Goal: Transaction & Acquisition: Purchase product/service

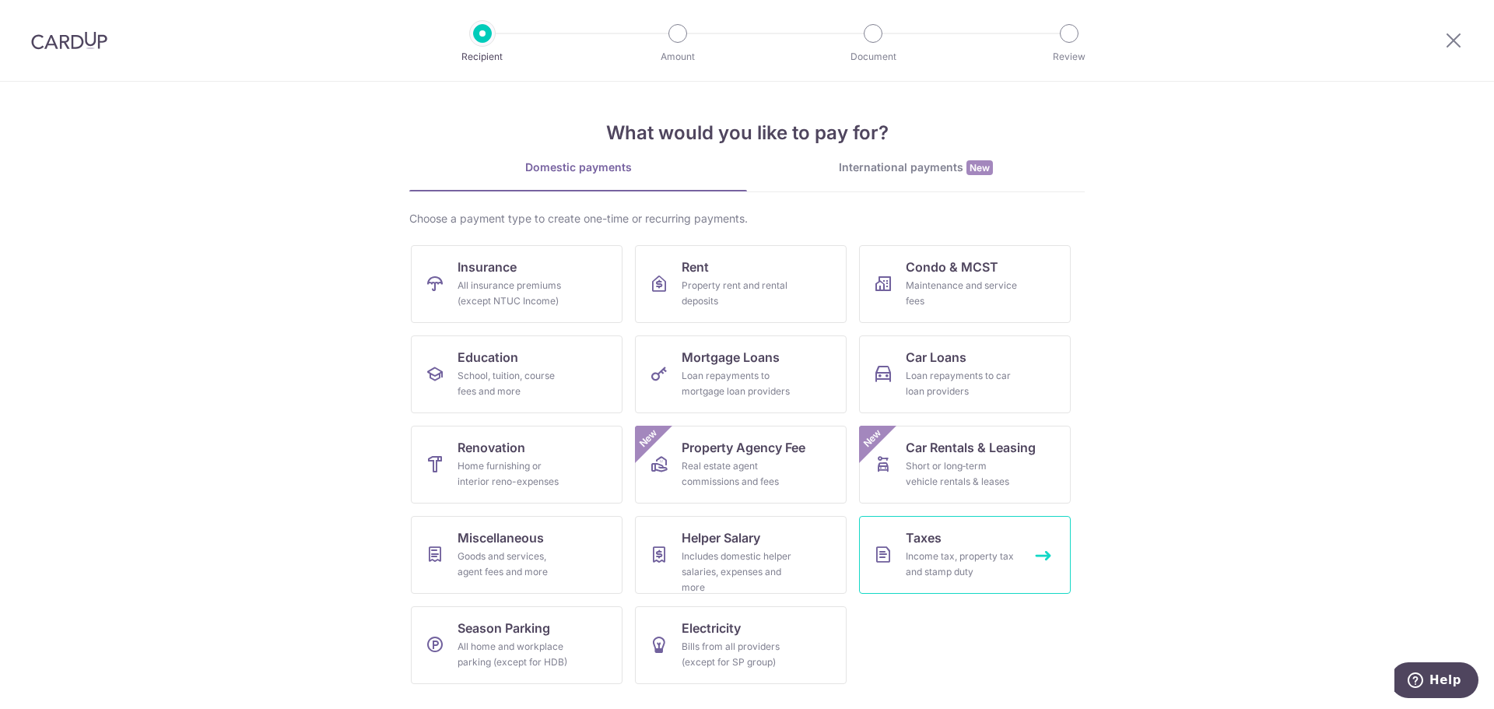
click at [989, 525] on link "Taxes Income tax, property tax and stamp duty" at bounding box center [965, 555] width 212 height 78
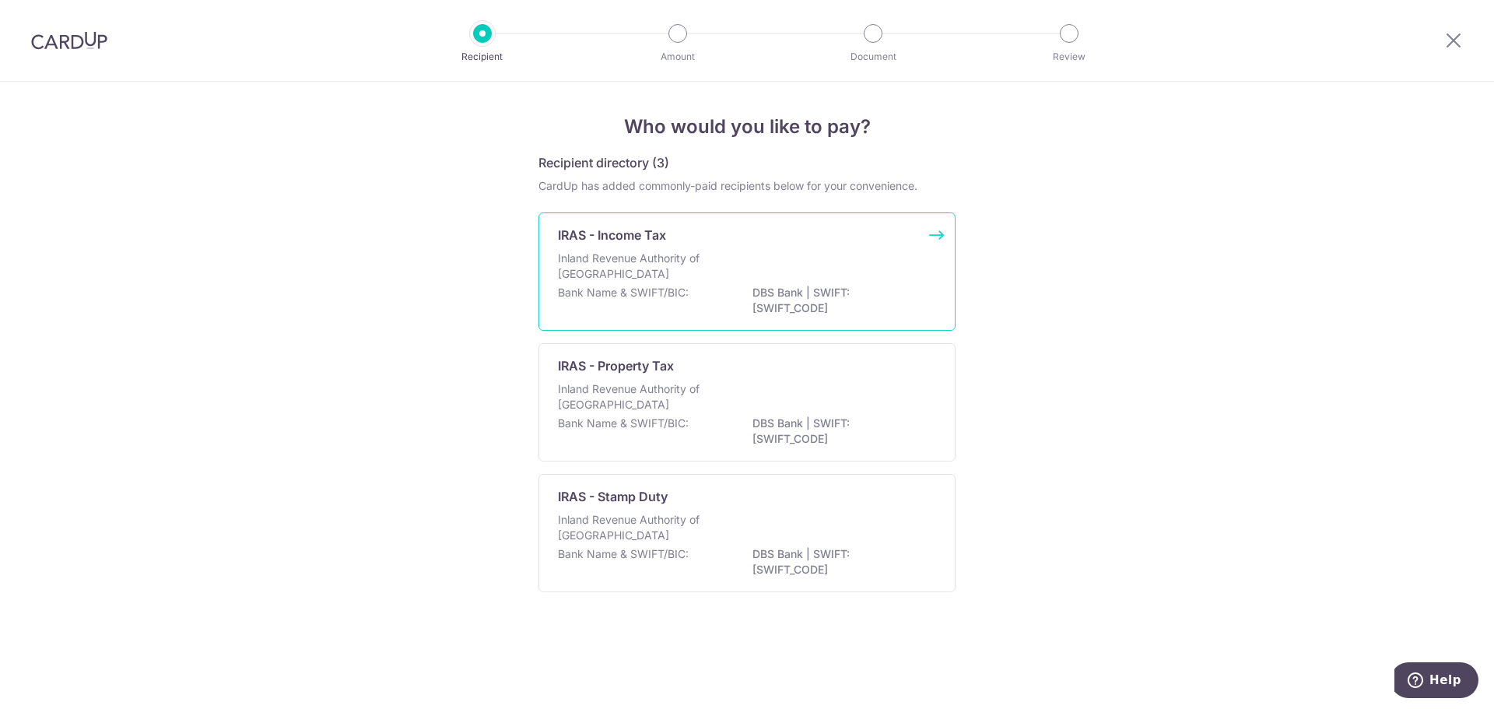
click at [683, 249] on div "IRAS - Income Tax Inland Revenue Authority of Singapore Bank Name & SWIFT/BIC: …" at bounding box center [747, 271] width 417 height 118
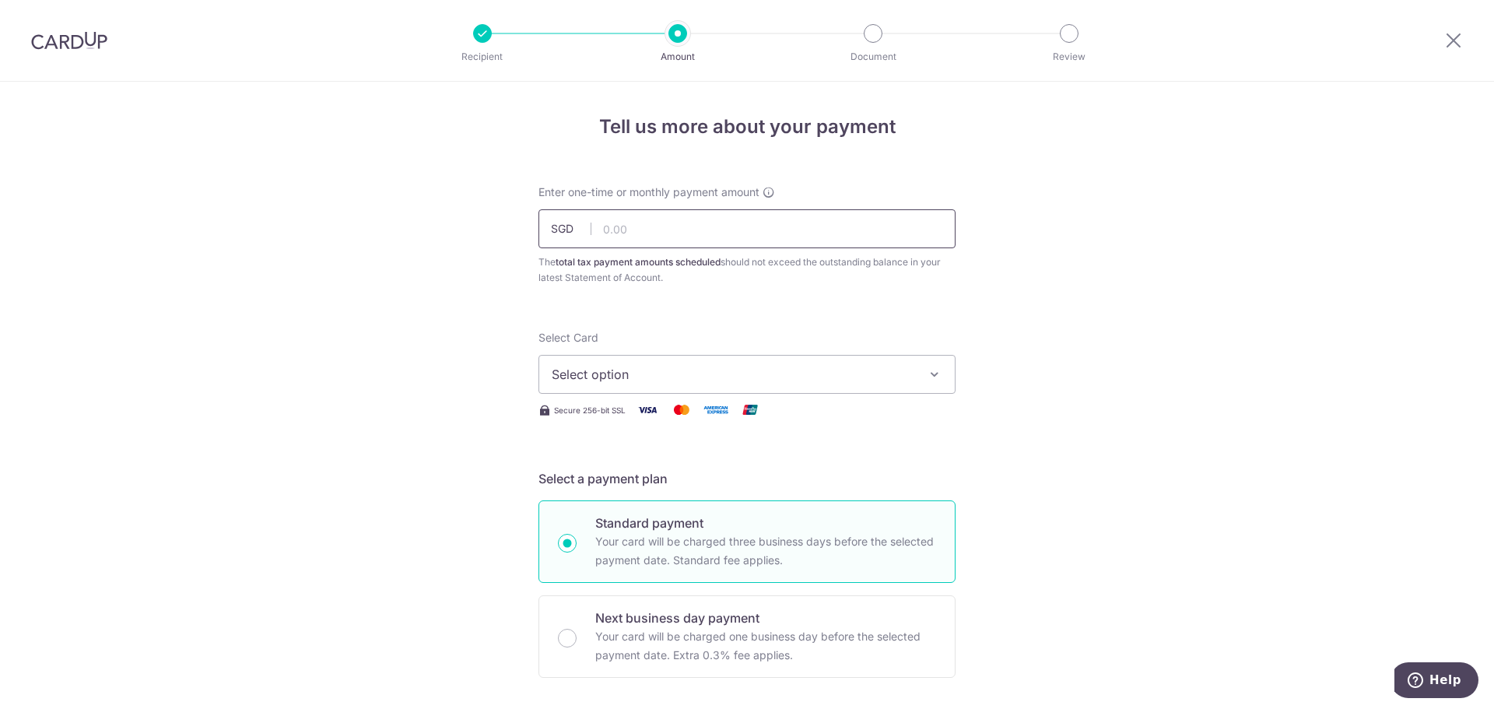
click at [617, 227] on input "text" at bounding box center [747, 228] width 417 height 39
type input "230,000.00"
click at [660, 388] on button "Select option" at bounding box center [747, 374] width 417 height 39
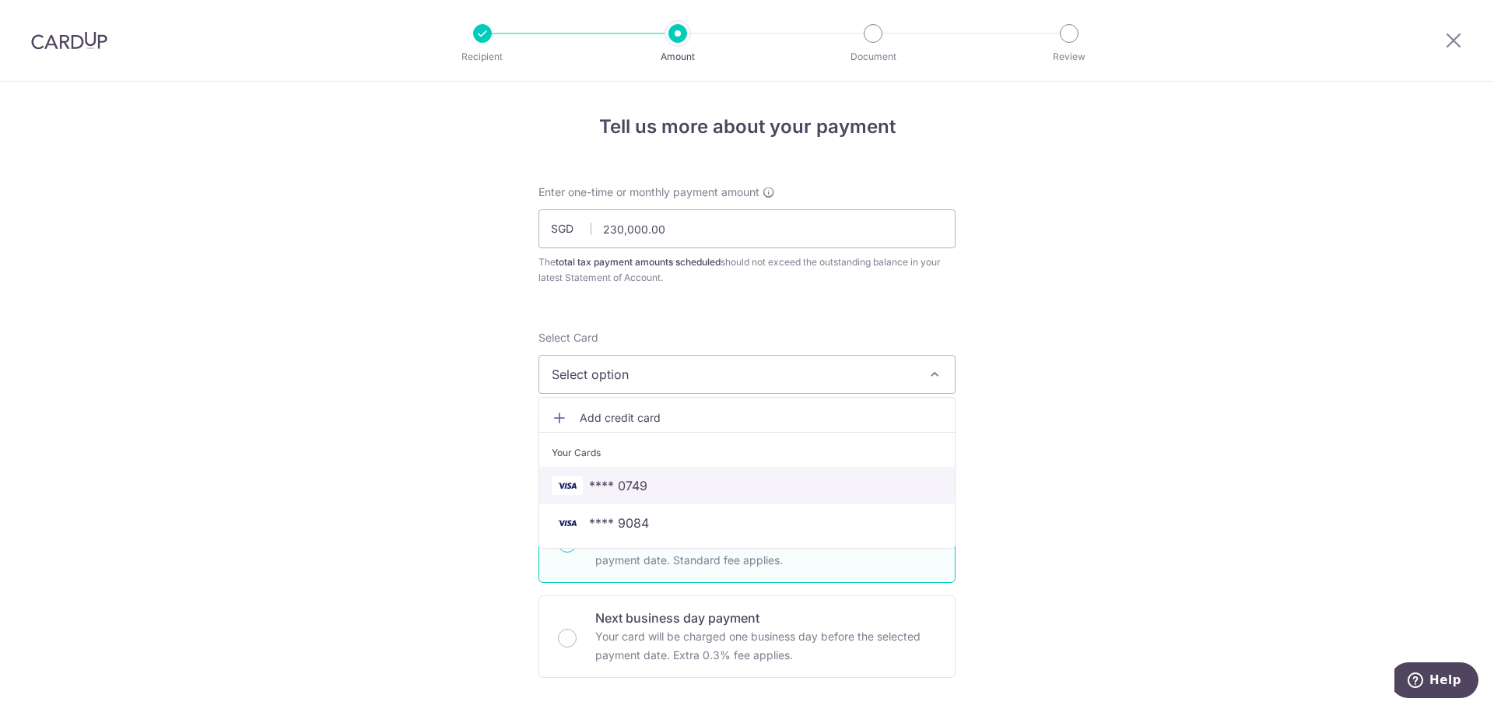
click at [642, 491] on span "**** 0749" at bounding box center [618, 485] width 58 height 19
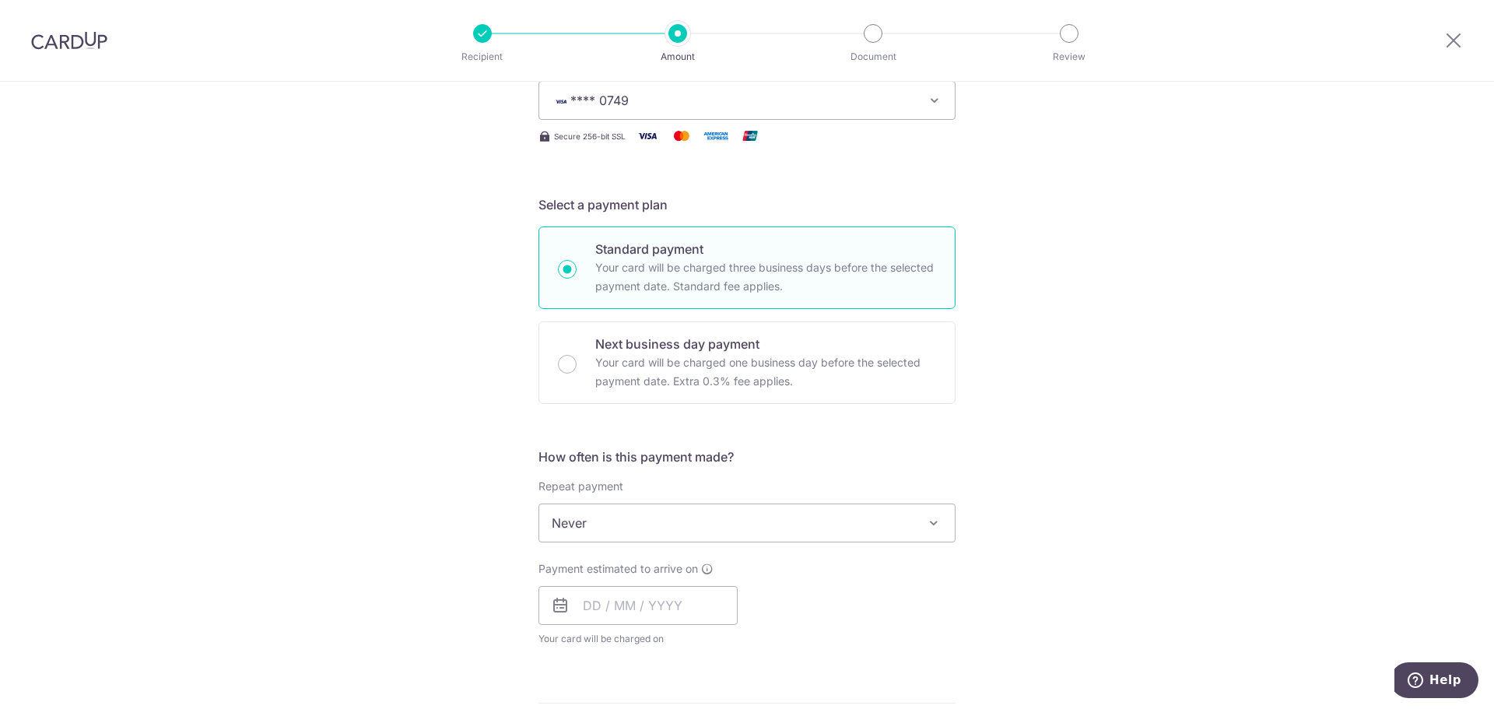
scroll to position [311, 0]
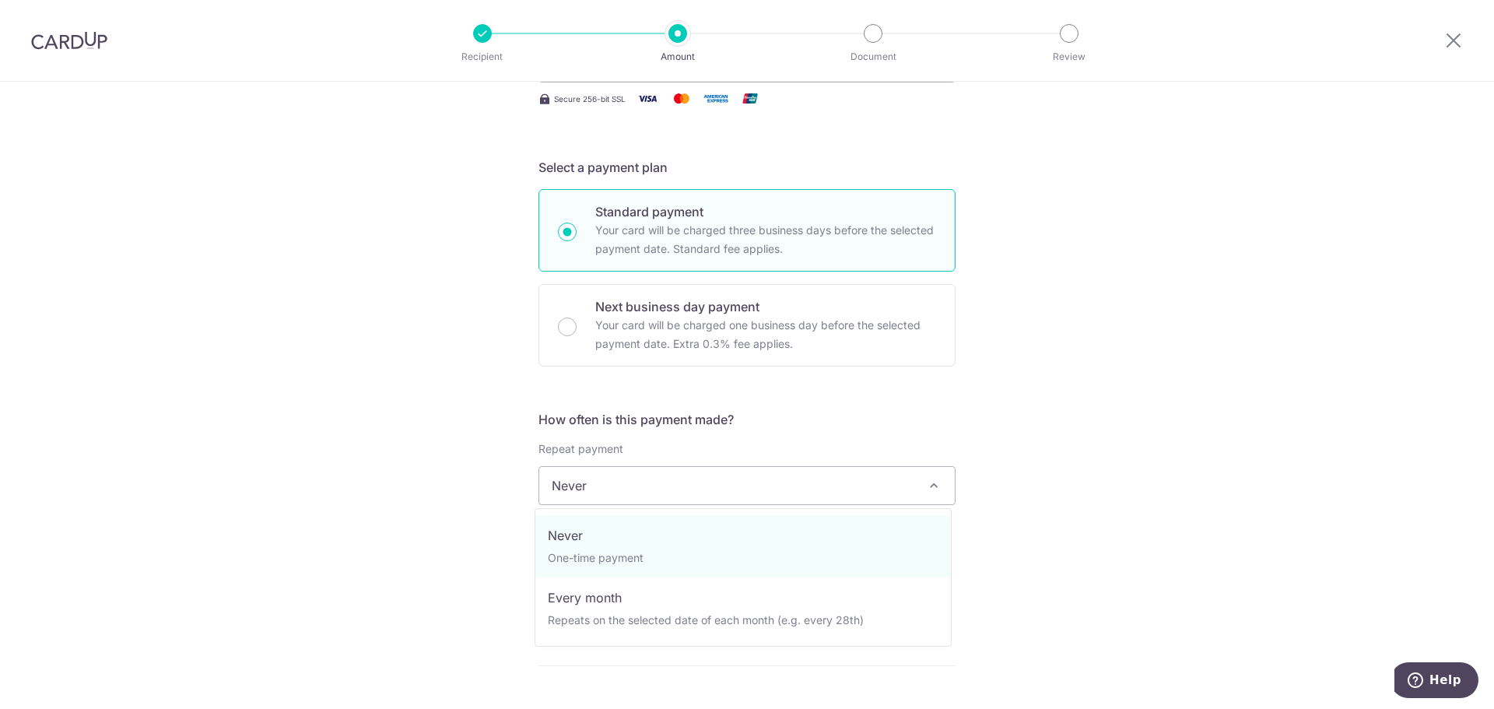
click at [644, 483] on span "Never" at bounding box center [747, 485] width 416 height 37
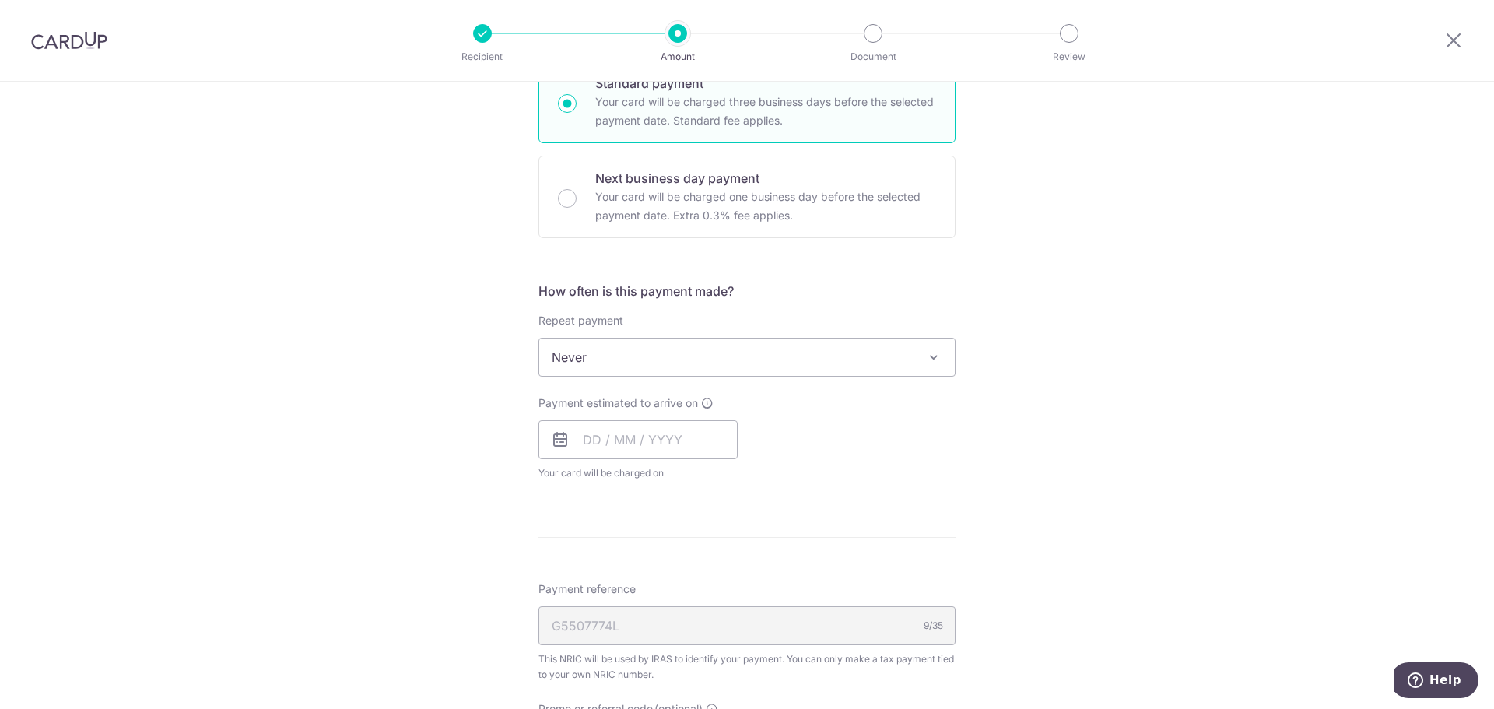
scroll to position [467, 0]
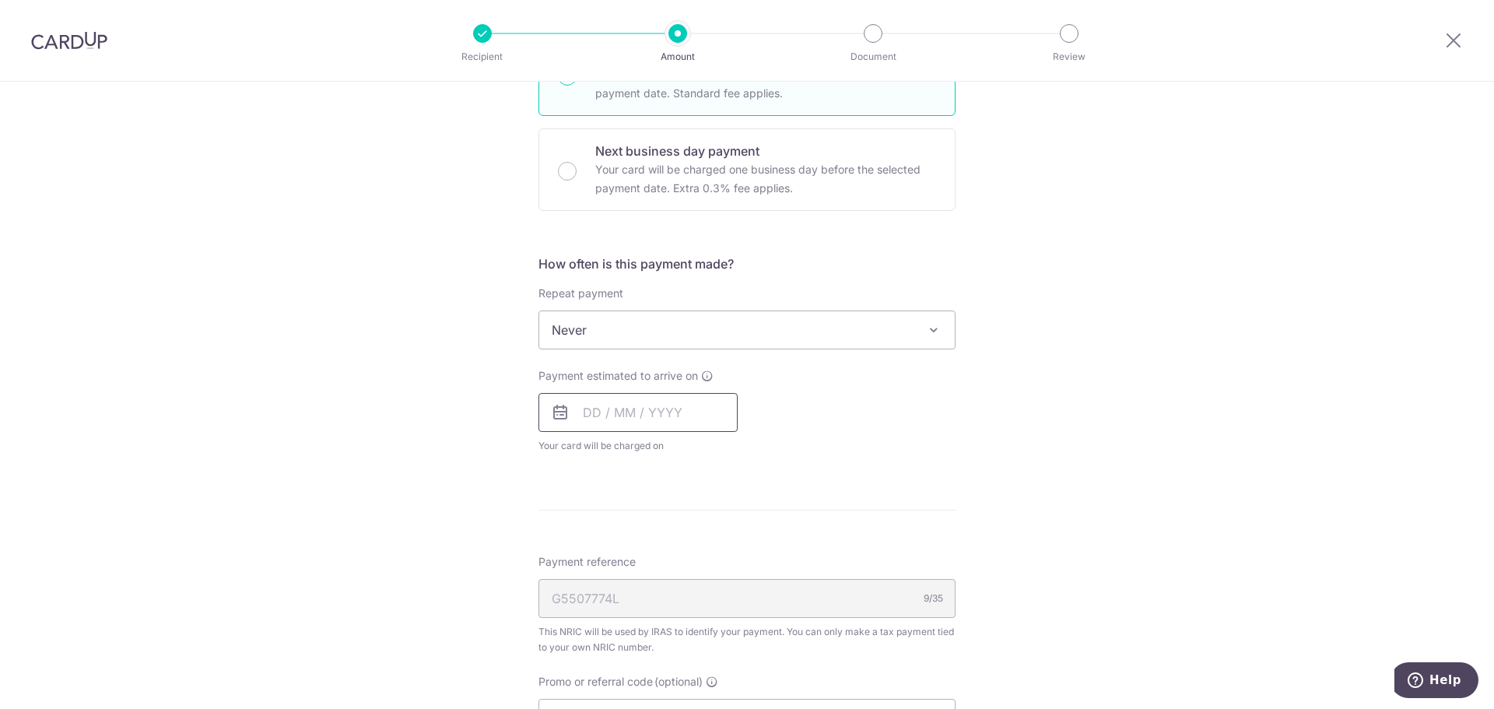
click at [649, 410] on input "text" at bounding box center [638, 412] width 199 height 39
click at [860, 403] on div "Payment estimated to arrive on Prev Next Sep Oct Nov Dec 2025 2026 Sun Mon Tue …" at bounding box center [747, 411] width 436 height 86
click at [703, 411] on input "text" at bounding box center [638, 412] width 199 height 39
type input "3"
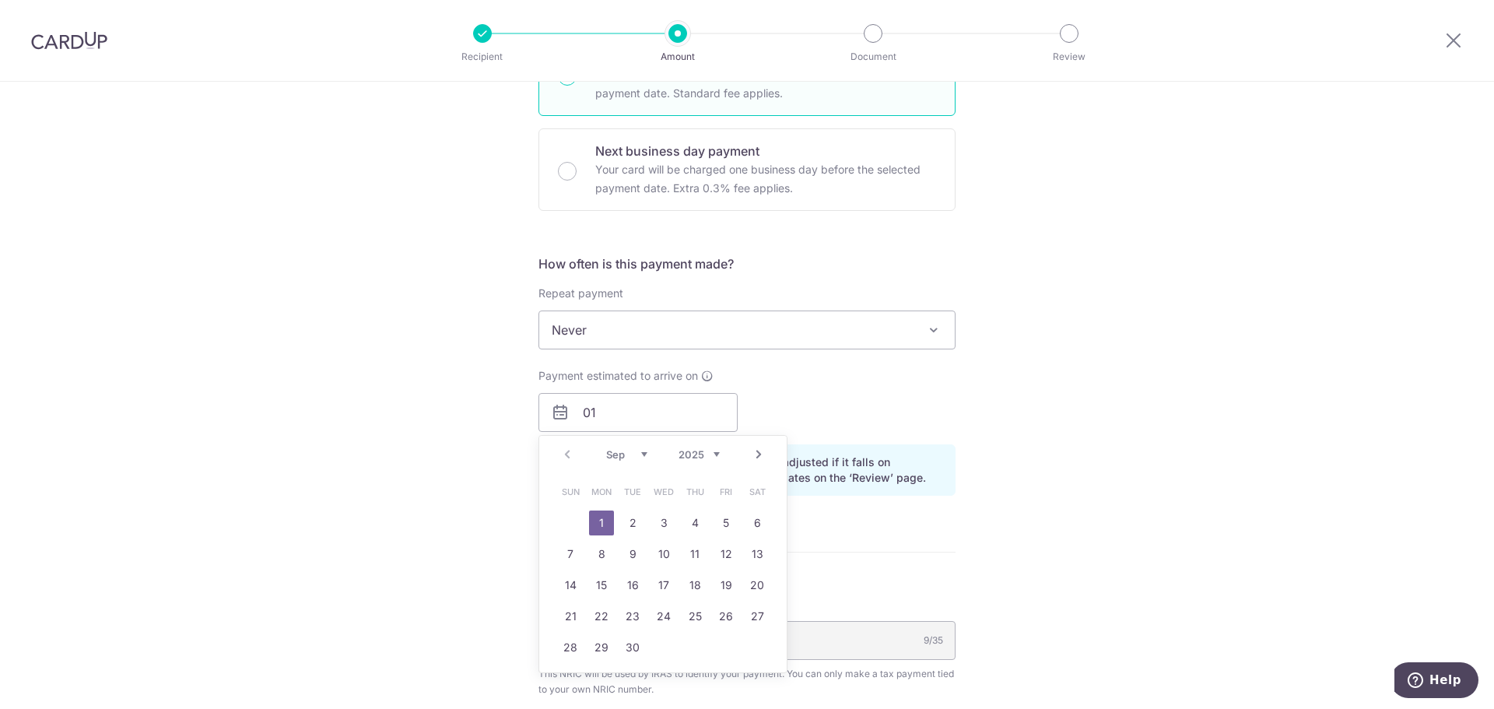
click at [641, 454] on select "Sep Oct Nov Dec" at bounding box center [626, 454] width 41 height 12
click at [697, 550] on link "9" at bounding box center [695, 554] width 25 height 25
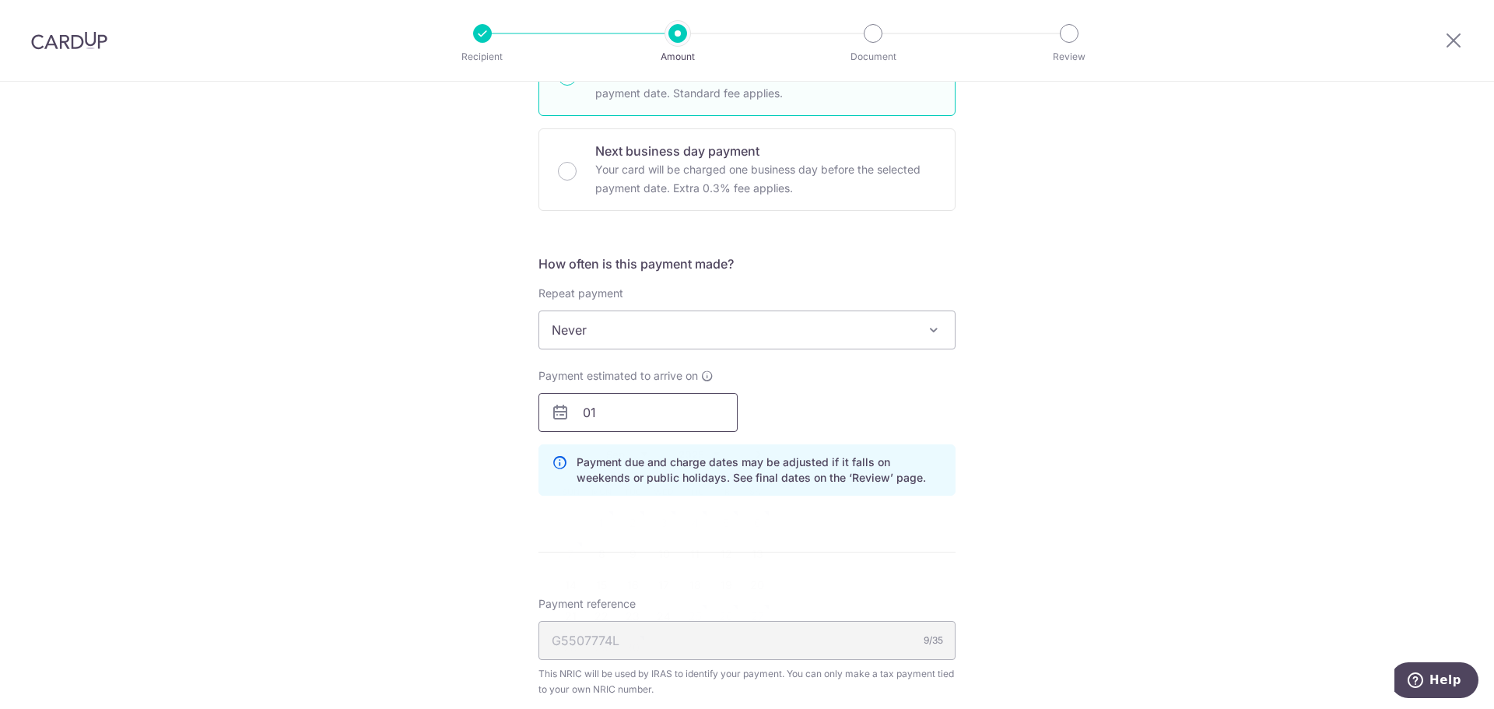
click at [602, 408] on input "01" at bounding box center [638, 412] width 199 height 39
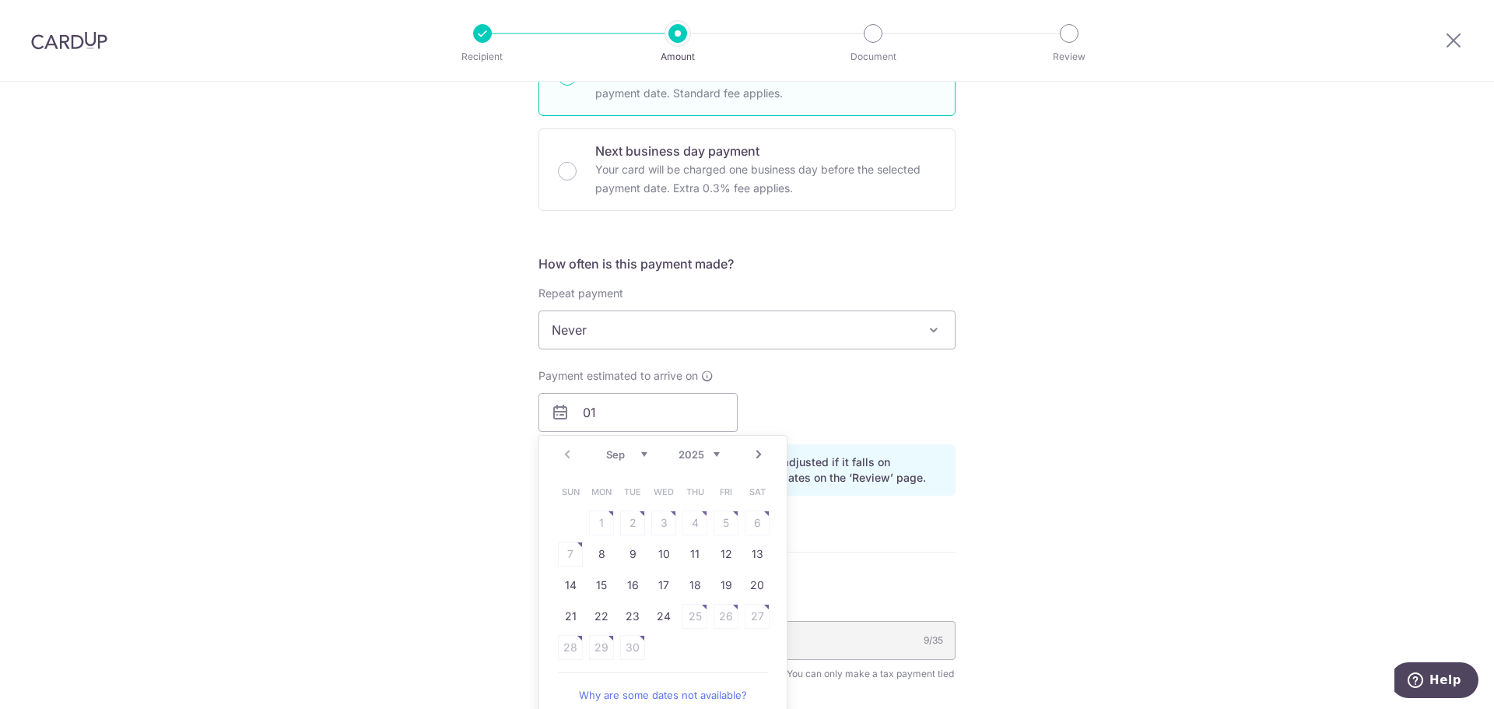
click at [606, 451] on select "Sep Oct Nov Dec" at bounding box center [626, 454] width 41 height 12
click at [692, 551] on link "9" at bounding box center [695, 554] width 25 height 25
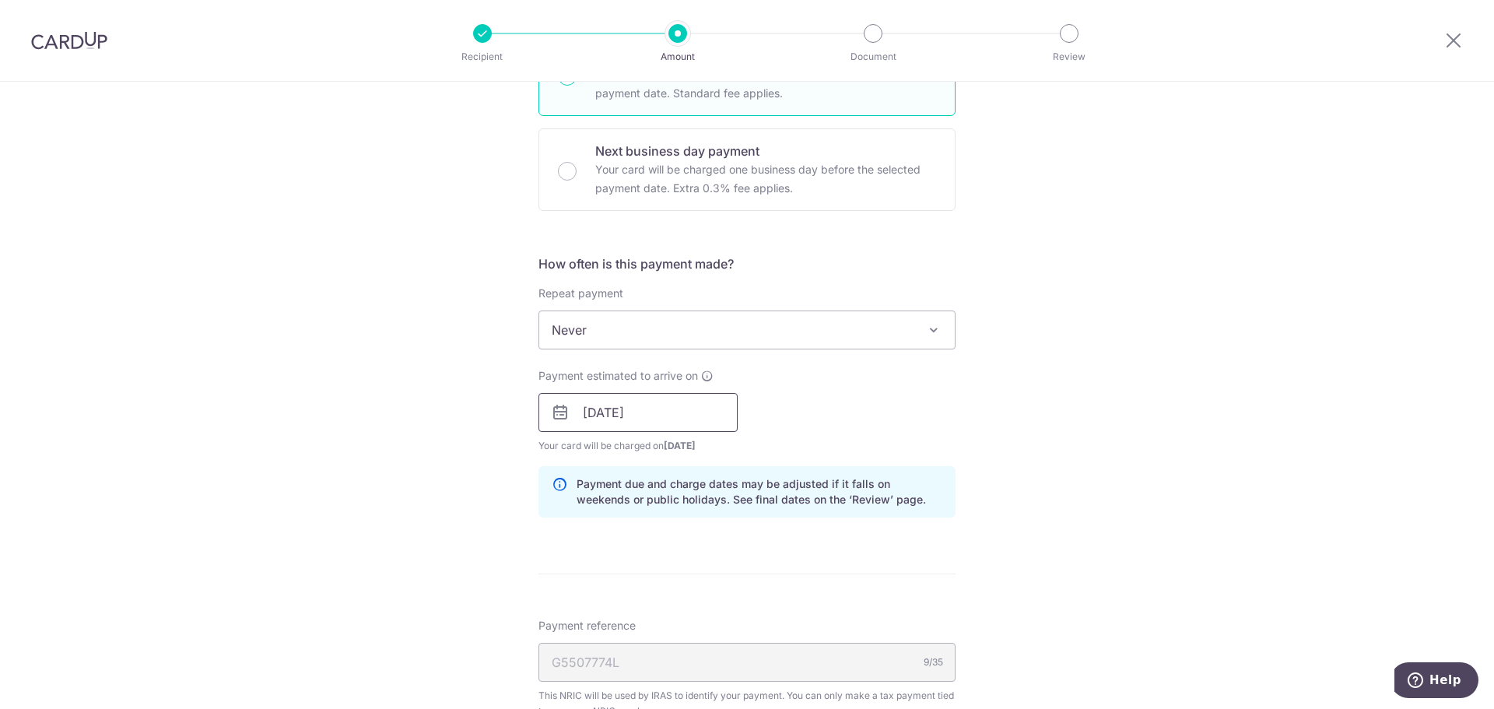
click at [645, 404] on input "09/10/2025" at bounding box center [638, 412] width 199 height 39
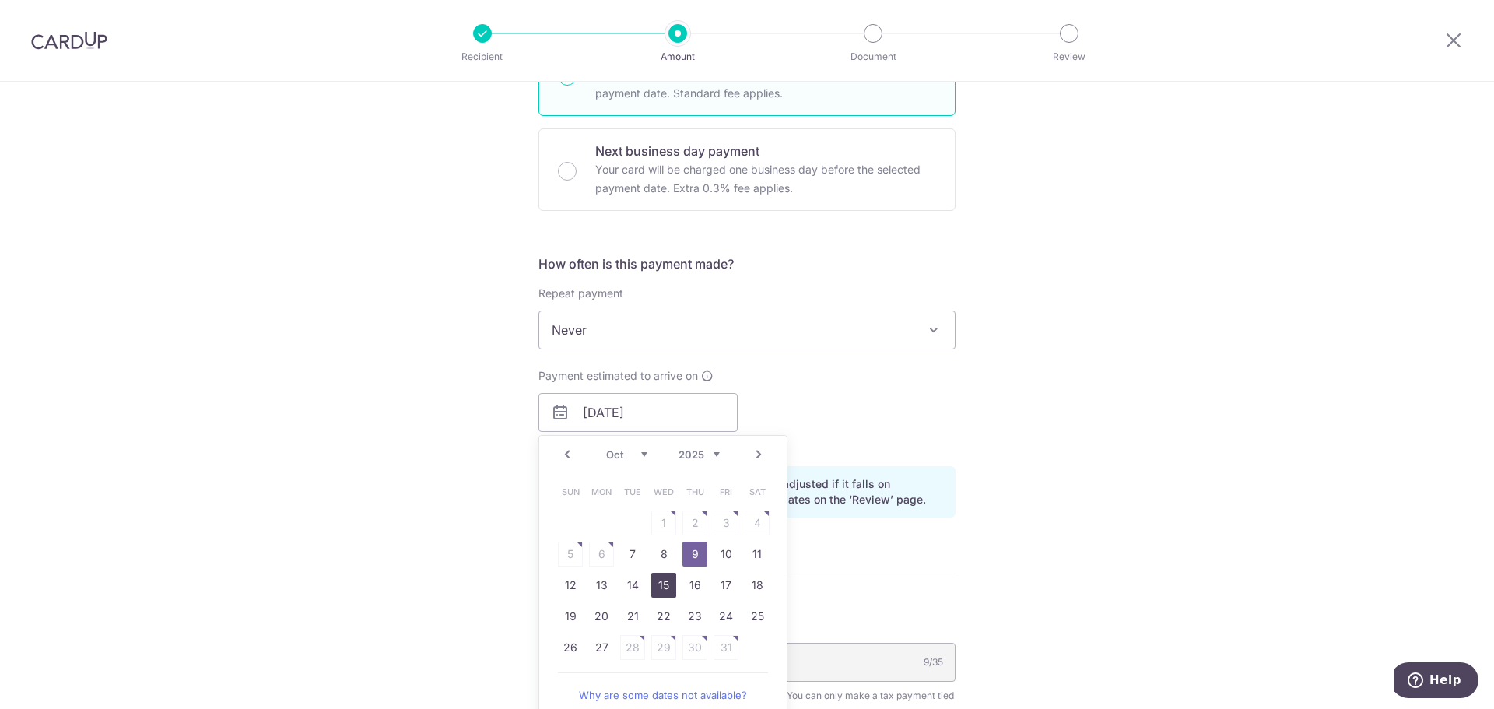
click at [666, 585] on link "15" at bounding box center [664, 585] width 25 height 25
type input "15/10/2025"
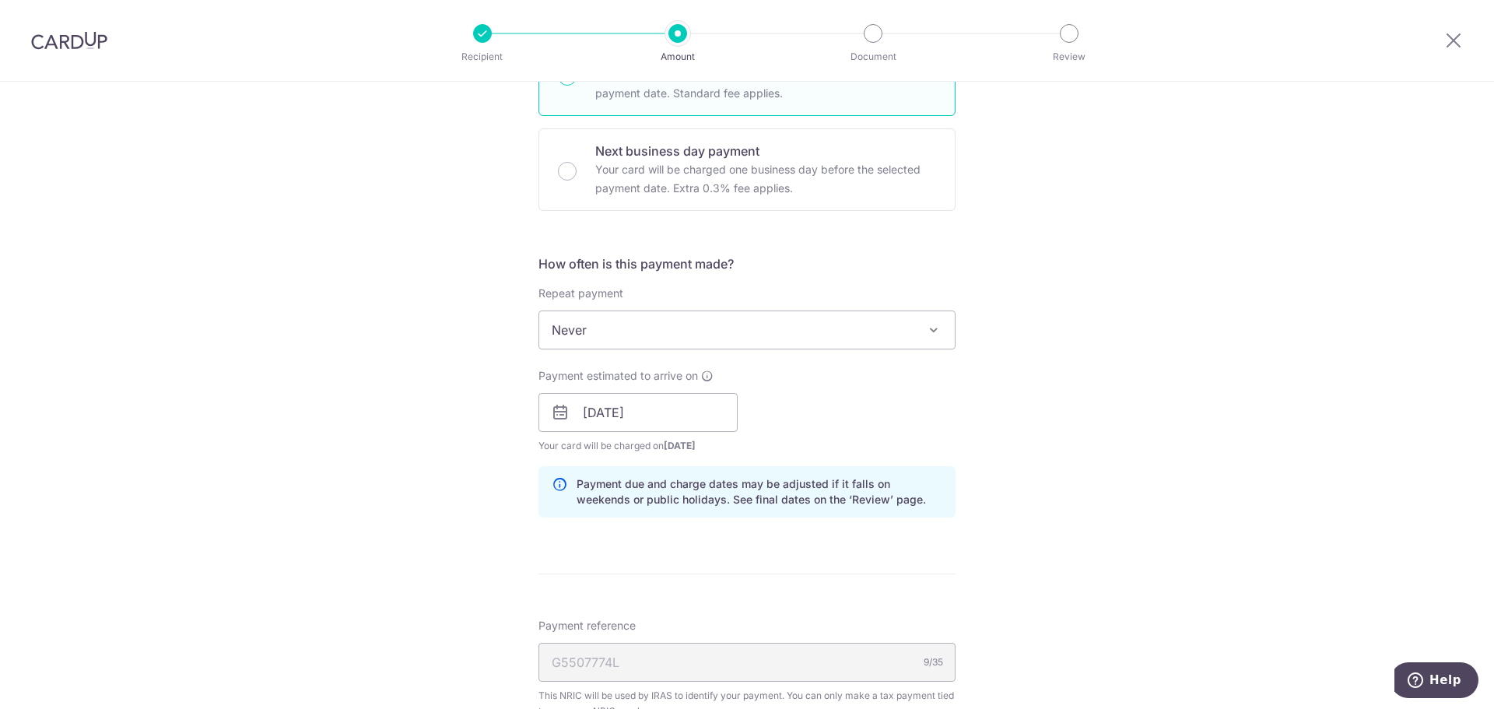
click at [851, 420] on div "Payment estimated to arrive on 15/10/2025 Prev Next Oct Nov Dec 2025 2026 2027 …" at bounding box center [747, 411] width 436 height 86
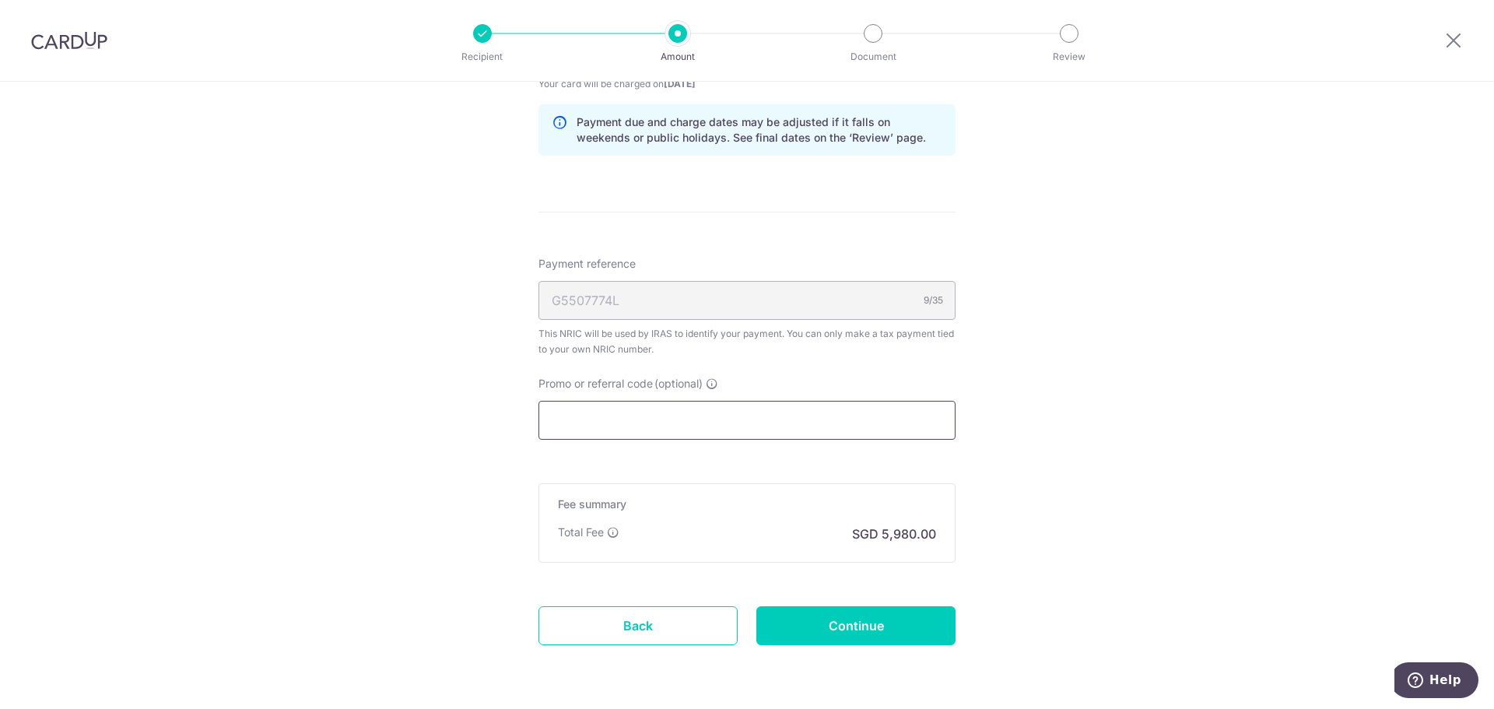
scroll to position [856, 0]
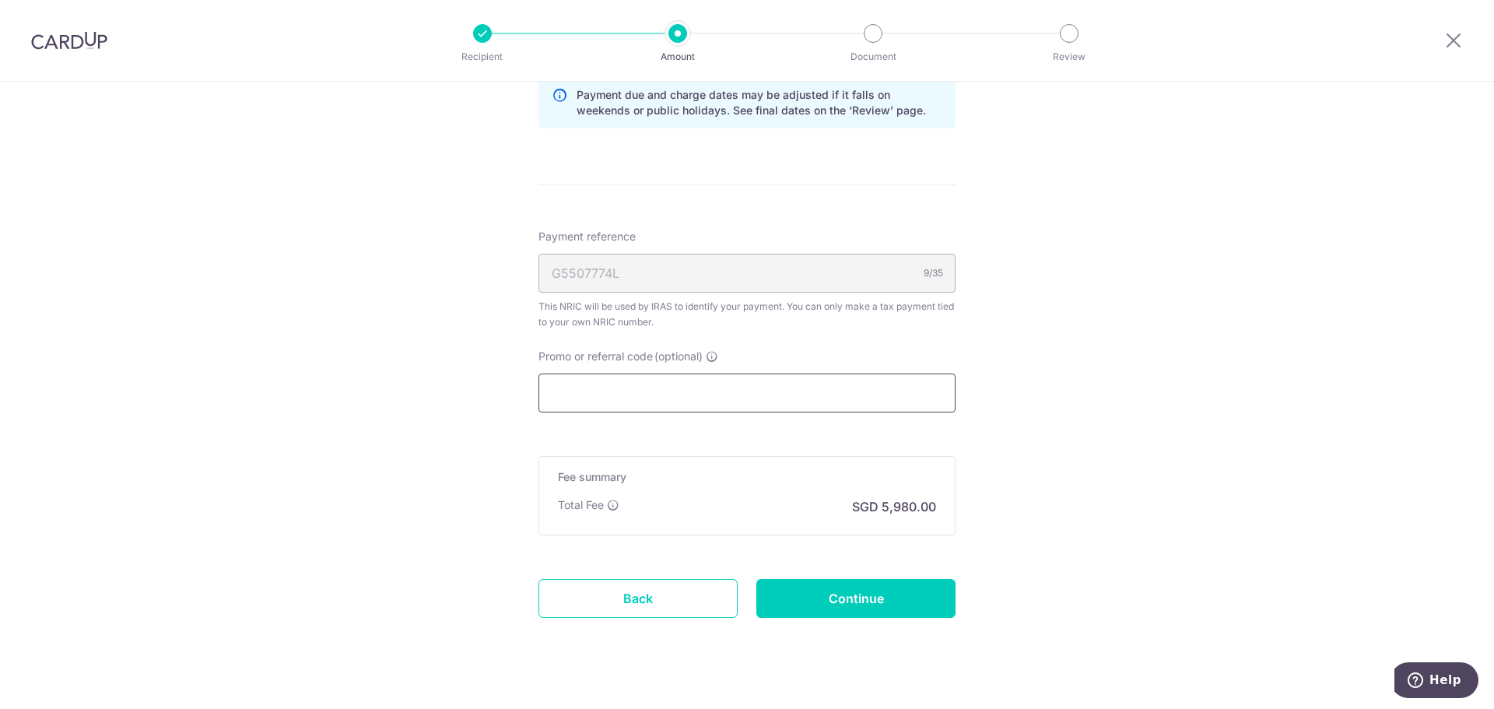
click at [735, 398] on input "Promo or referral code (optional)" at bounding box center [747, 393] width 417 height 39
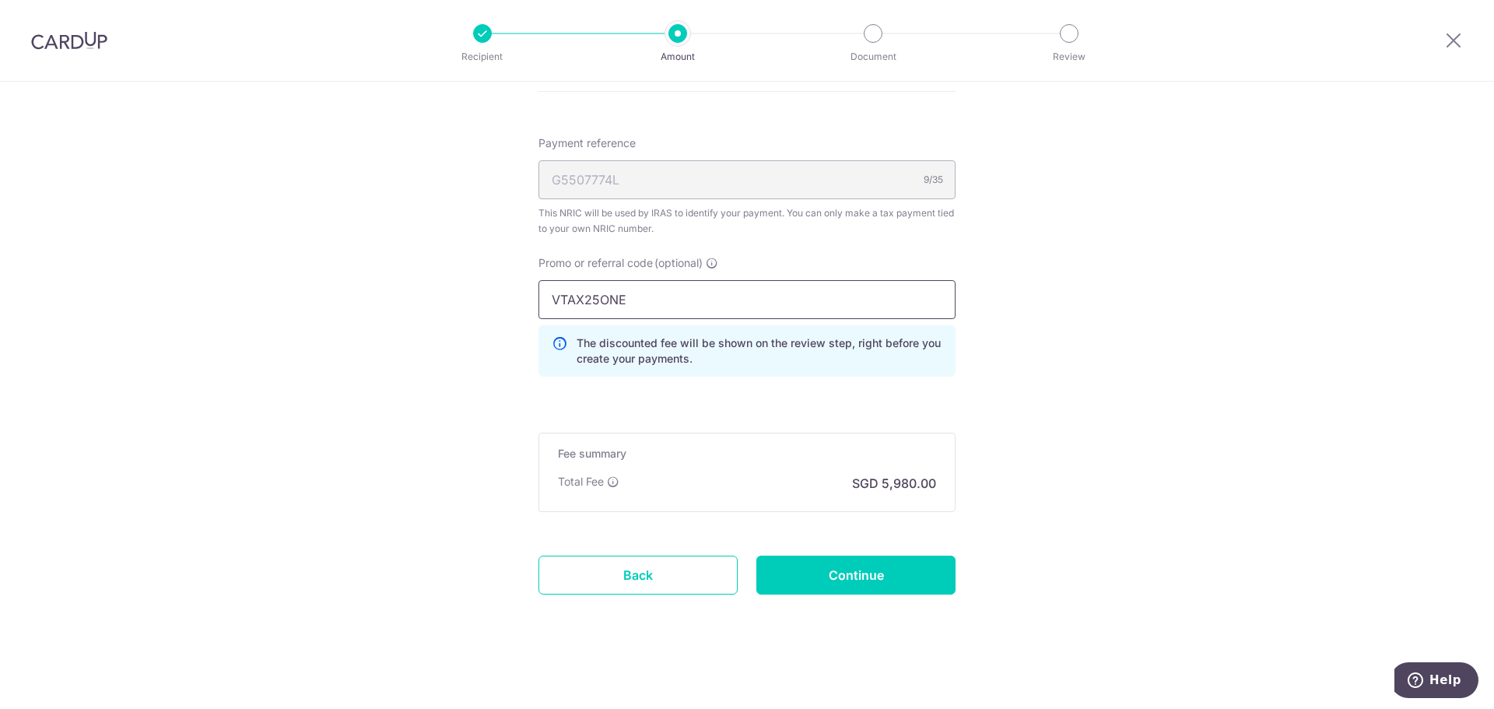
scroll to position [952, 0]
type input "VTAX25ONE"
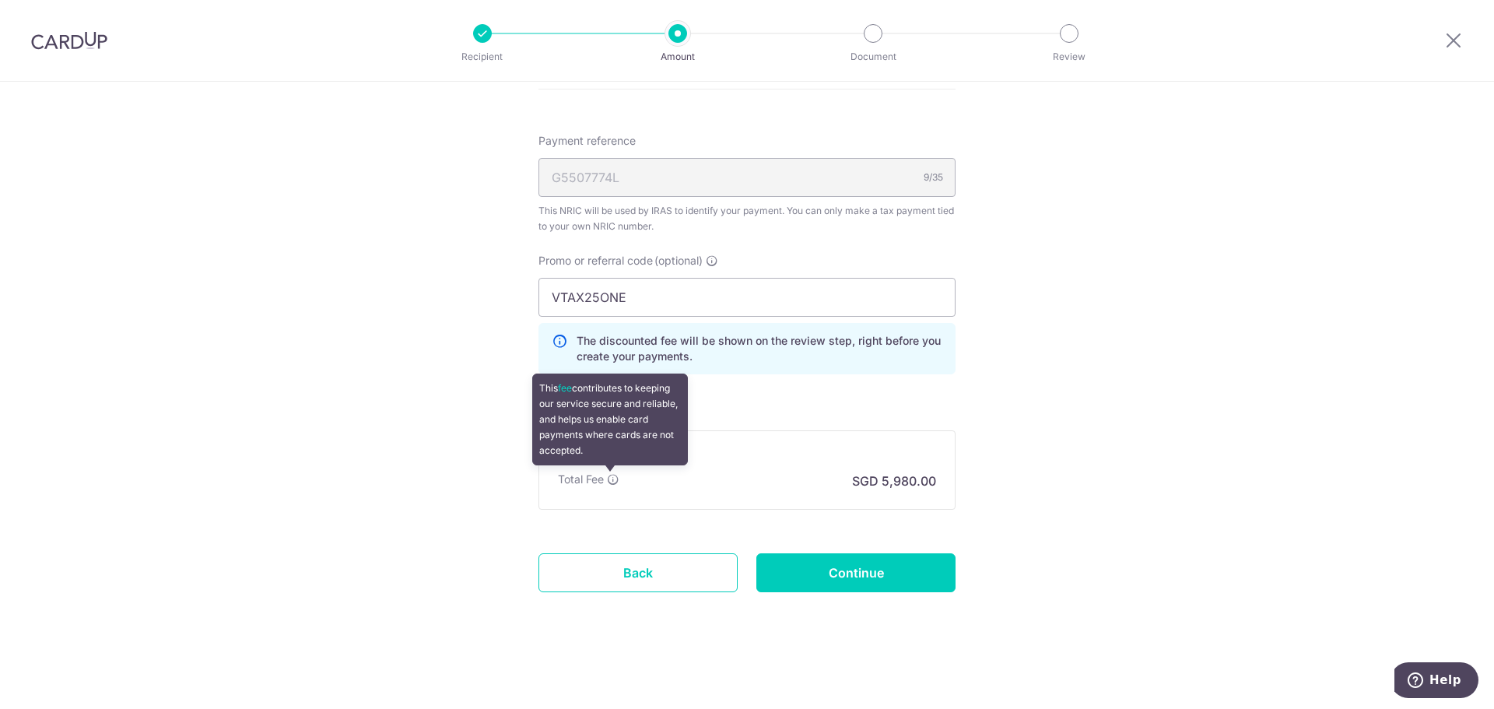
click at [607, 479] on icon at bounding box center [613, 479] width 12 height 12
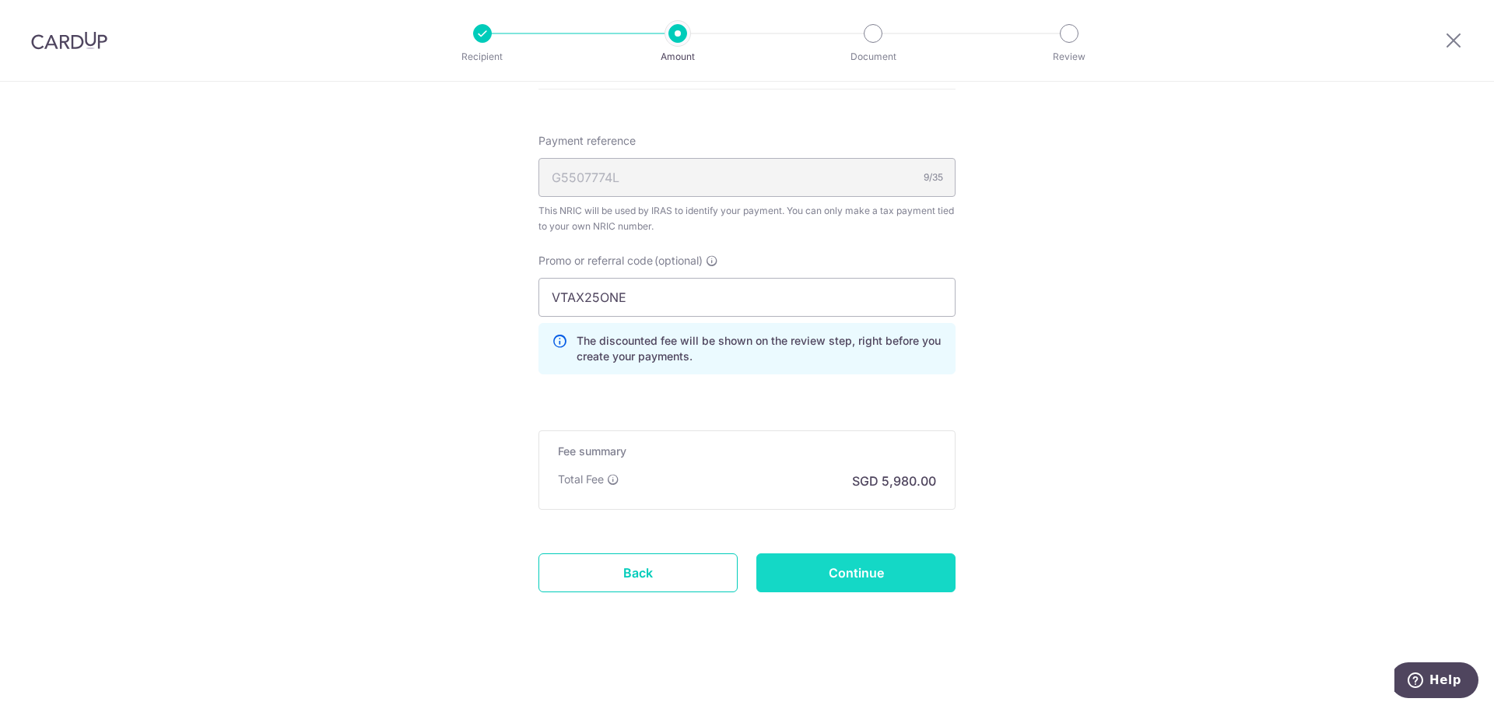
click at [838, 566] on input "Continue" at bounding box center [856, 572] width 199 height 39
type input "Create Schedule"
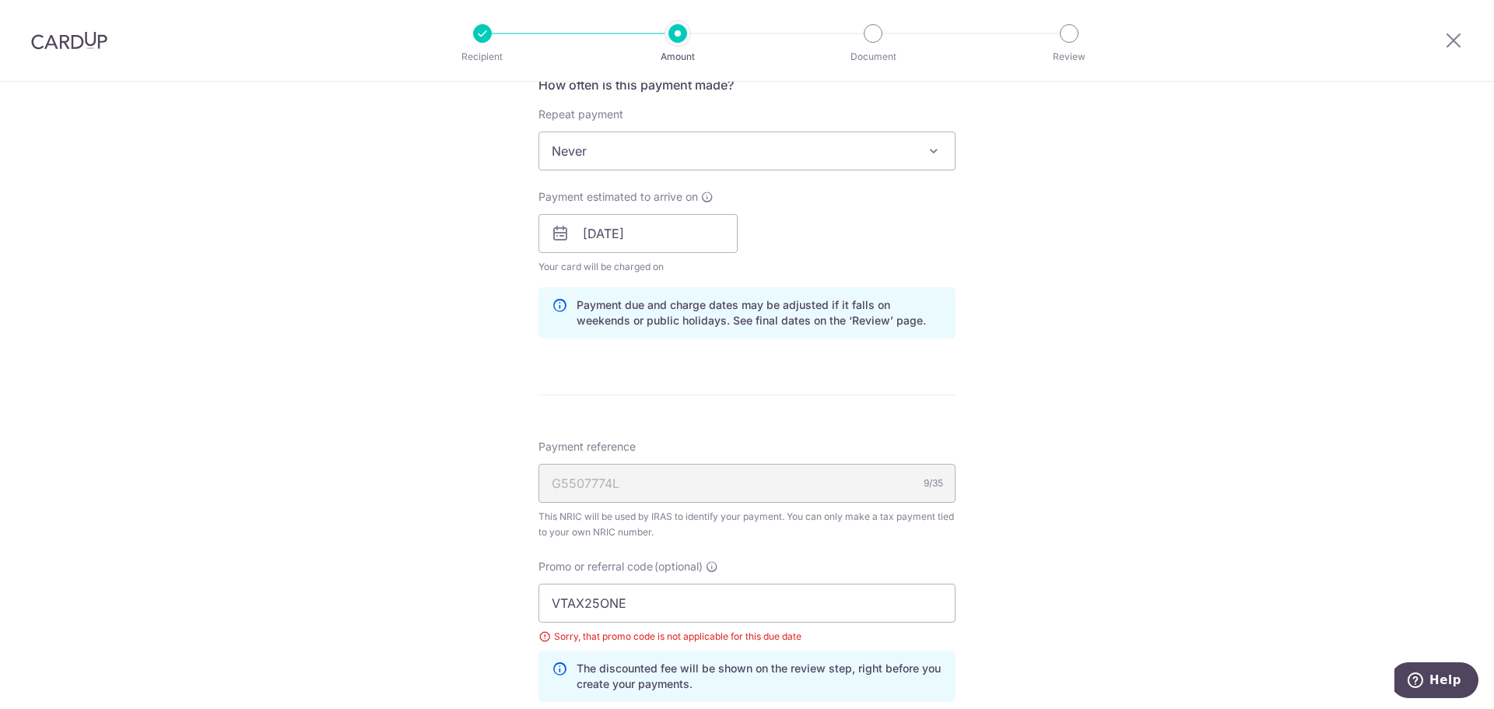
scroll to position [585, 0]
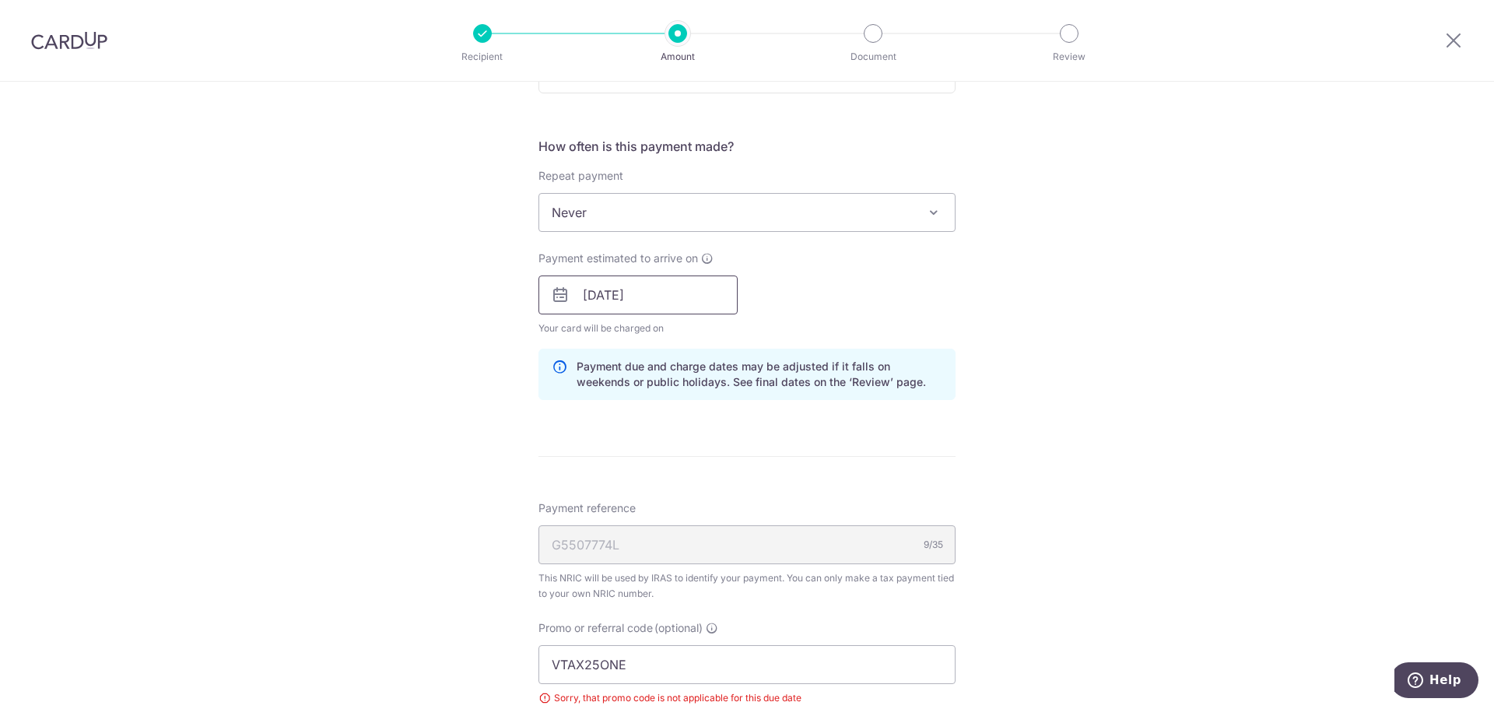
click at [676, 286] on input "15/10/2025" at bounding box center [638, 295] width 199 height 39
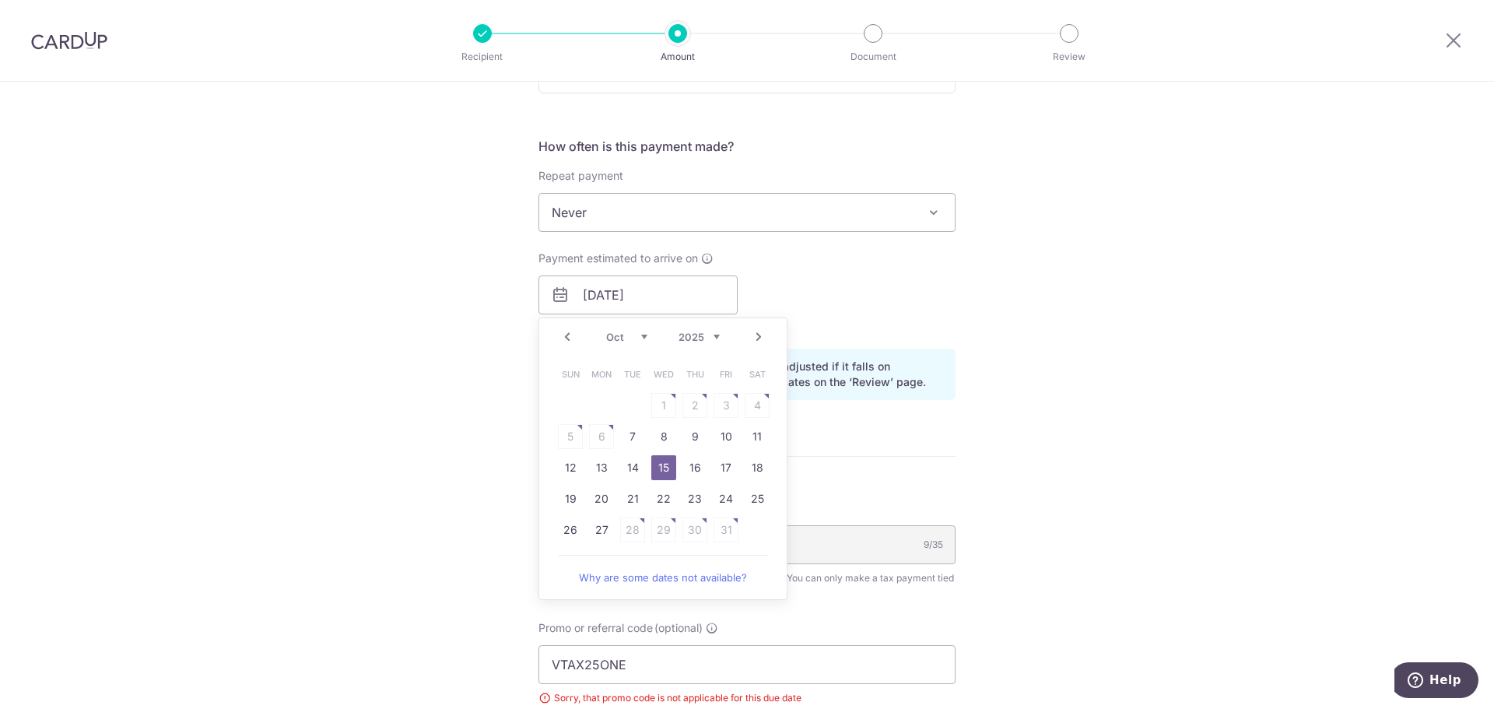
click at [564, 338] on link "Prev" at bounding box center [567, 337] width 19 height 19
click at [722, 497] on table "Sun Mon Tue Wed Thu Fri Sat 1 2 3 4 5 6 7 8 9 10 11 12 13 14 15 16 17 18 19 20 …" at bounding box center [664, 452] width 218 height 187
click at [664, 501] on link "24" at bounding box center [664, 498] width 25 height 25
type input "[DATE]"
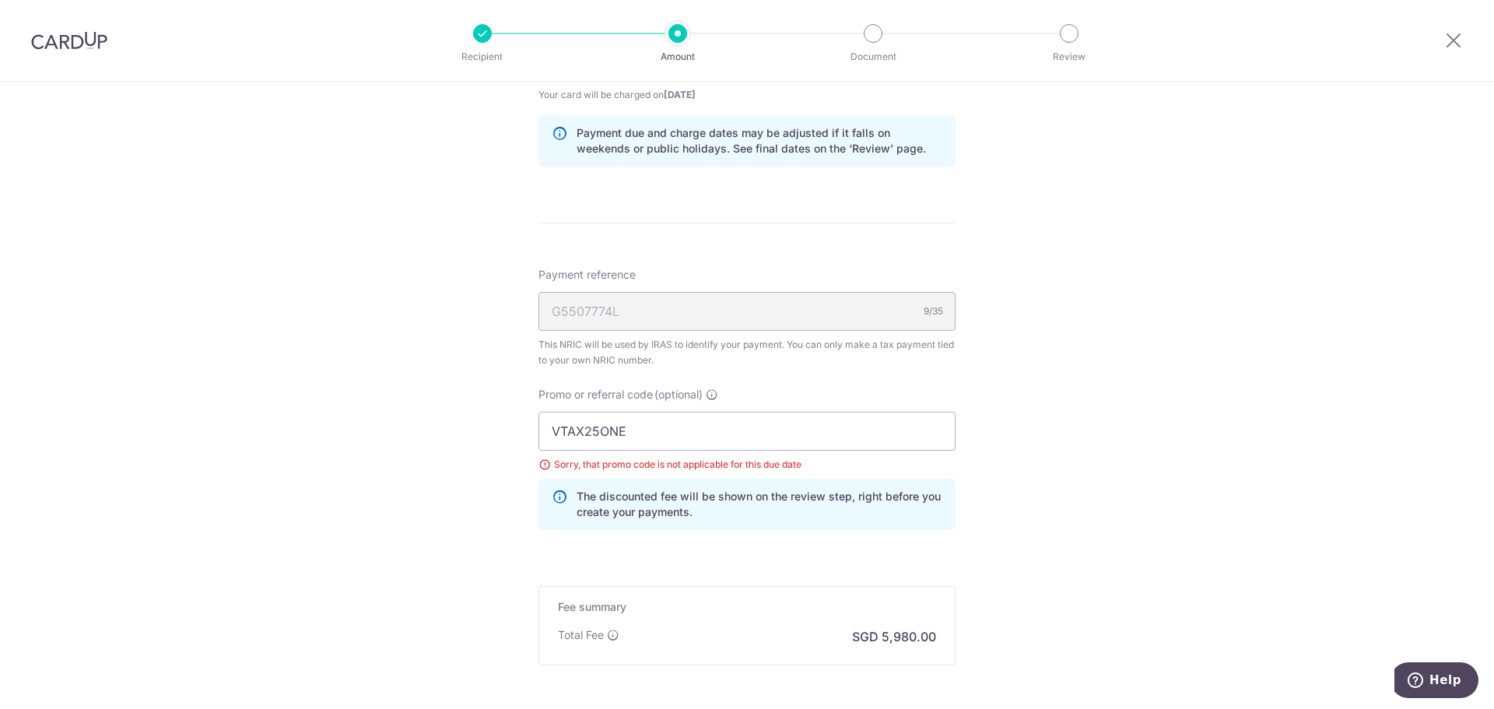
scroll to position [974, 0]
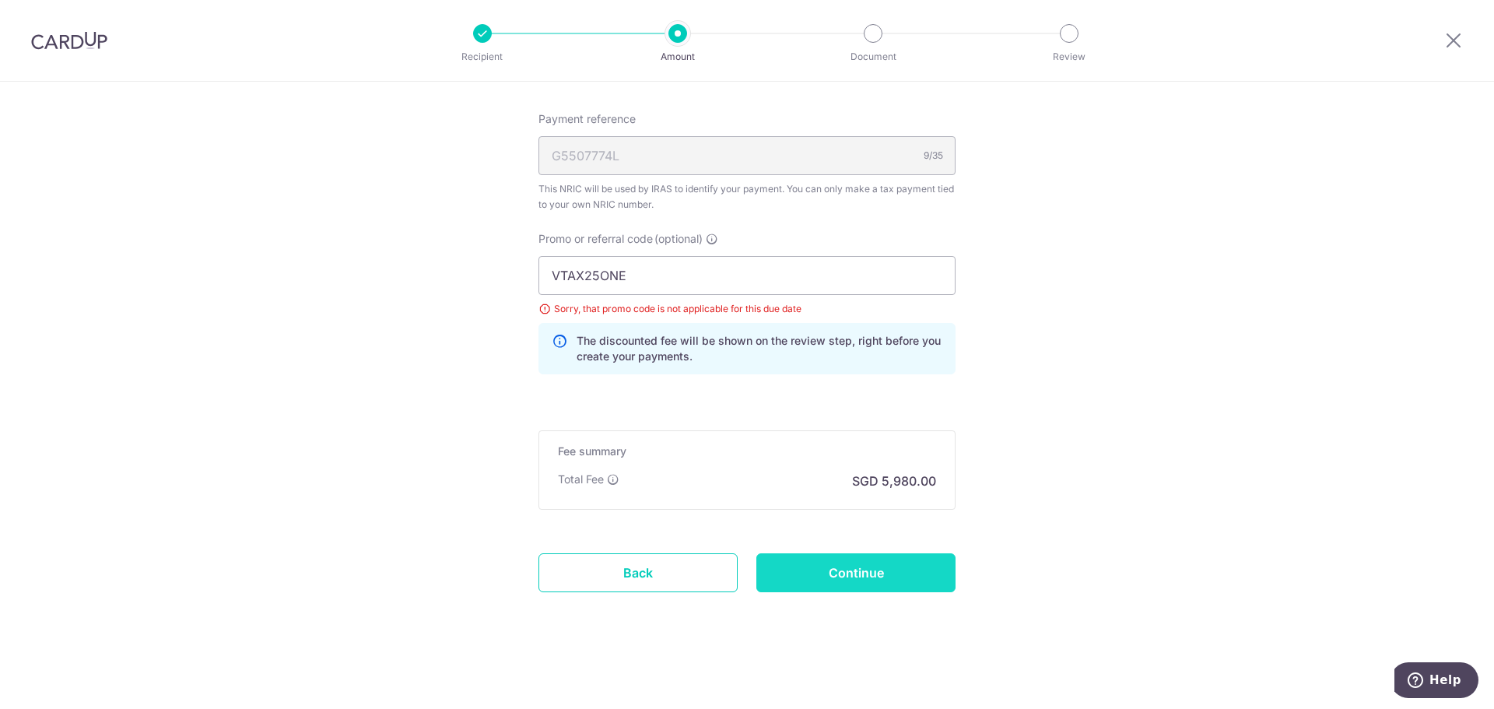
click at [812, 571] on input "Continue" at bounding box center [856, 572] width 199 height 39
type input "Update Schedule"
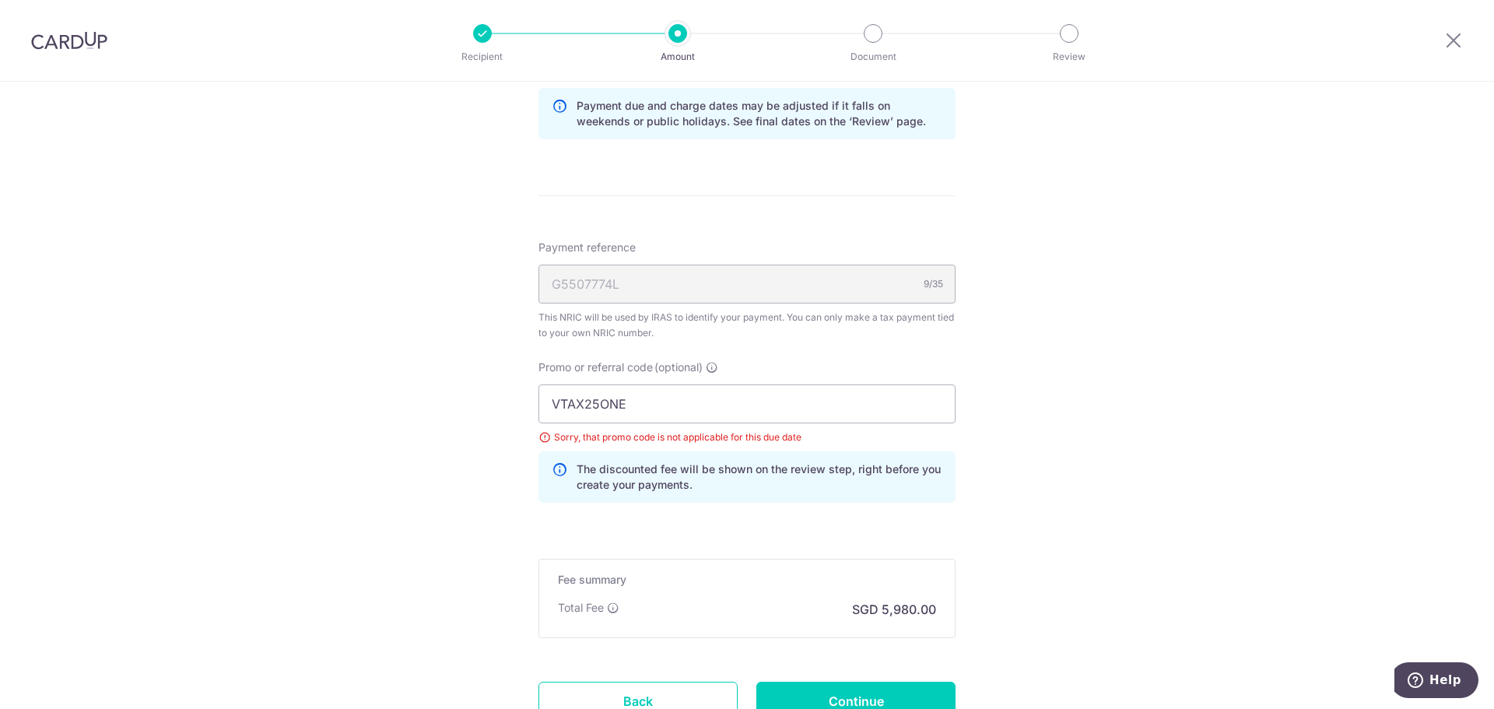
scroll to position [818, 0]
